Goal: Task Accomplishment & Management: Complete application form

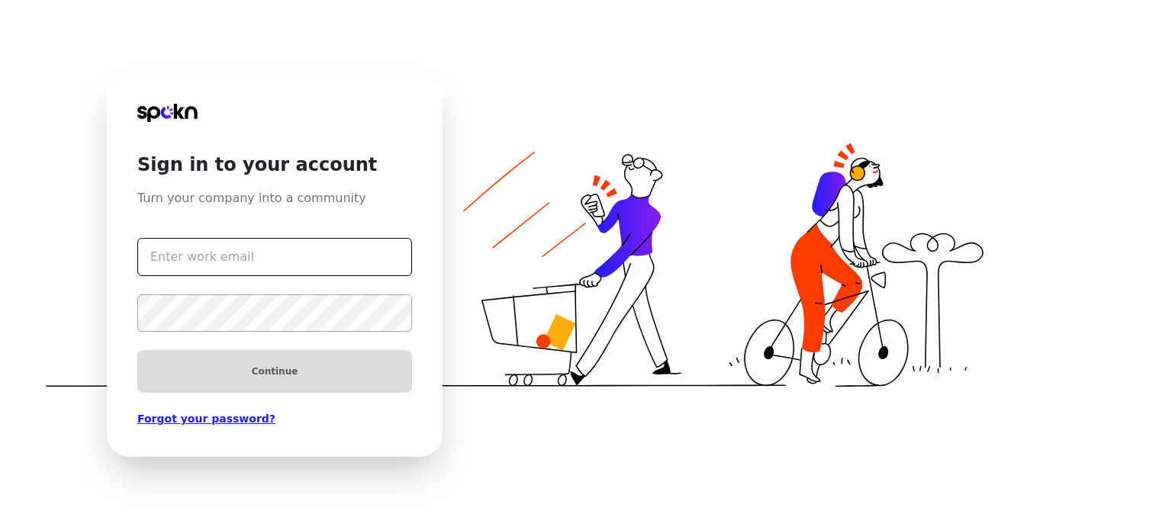
click at [238, 243] on input "text" at bounding box center [274, 257] width 275 height 38
type input "[EMAIL_ADDRESS][DOMAIN_NAME]"
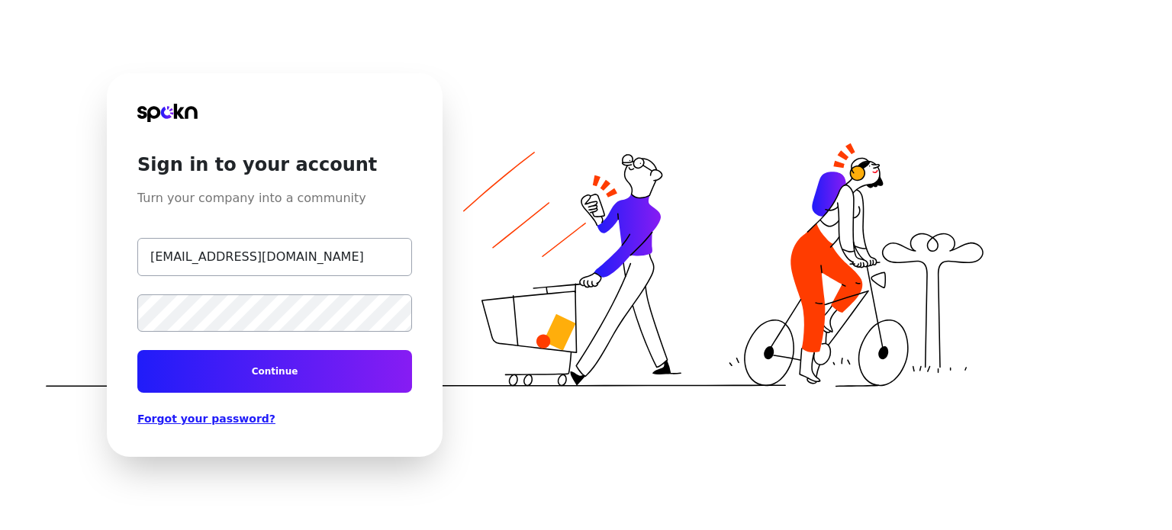
click at [296, 372] on span "Continue" at bounding box center [275, 372] width 47 height 12
